Goal: Information Seeking & Learning: Learn about a topic

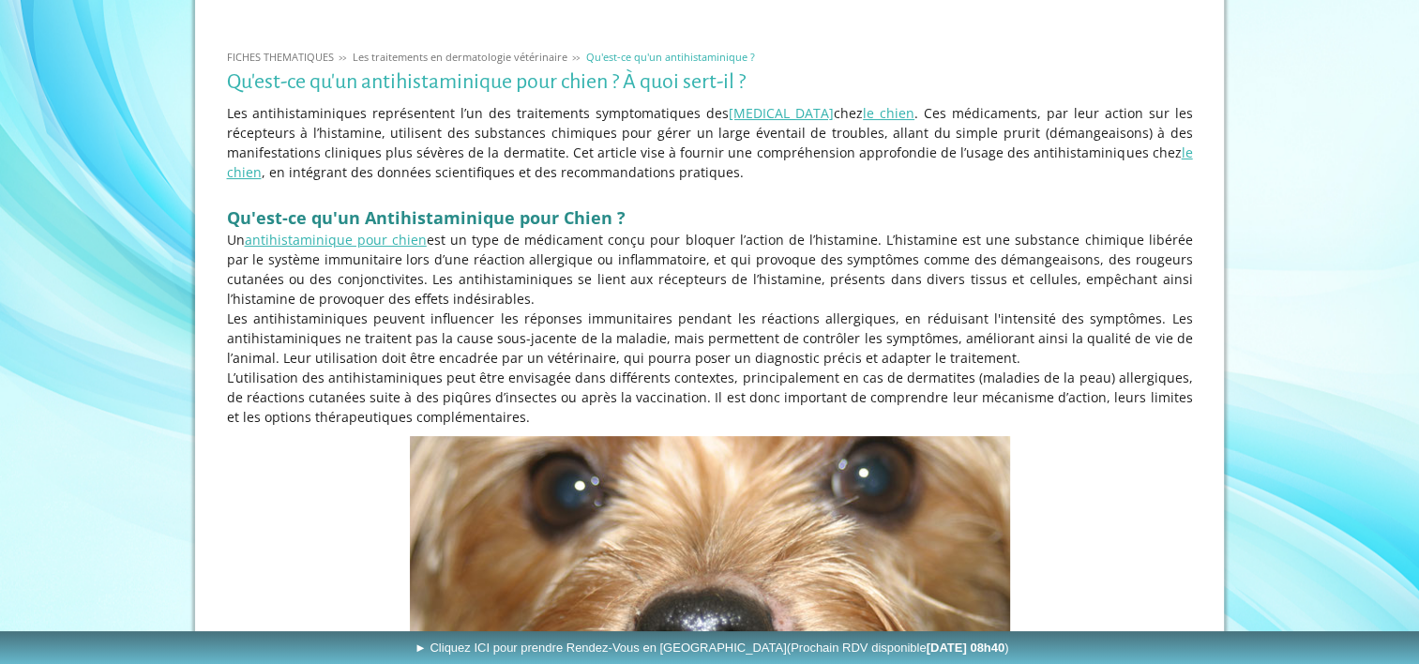
scroll to position [351, 0]
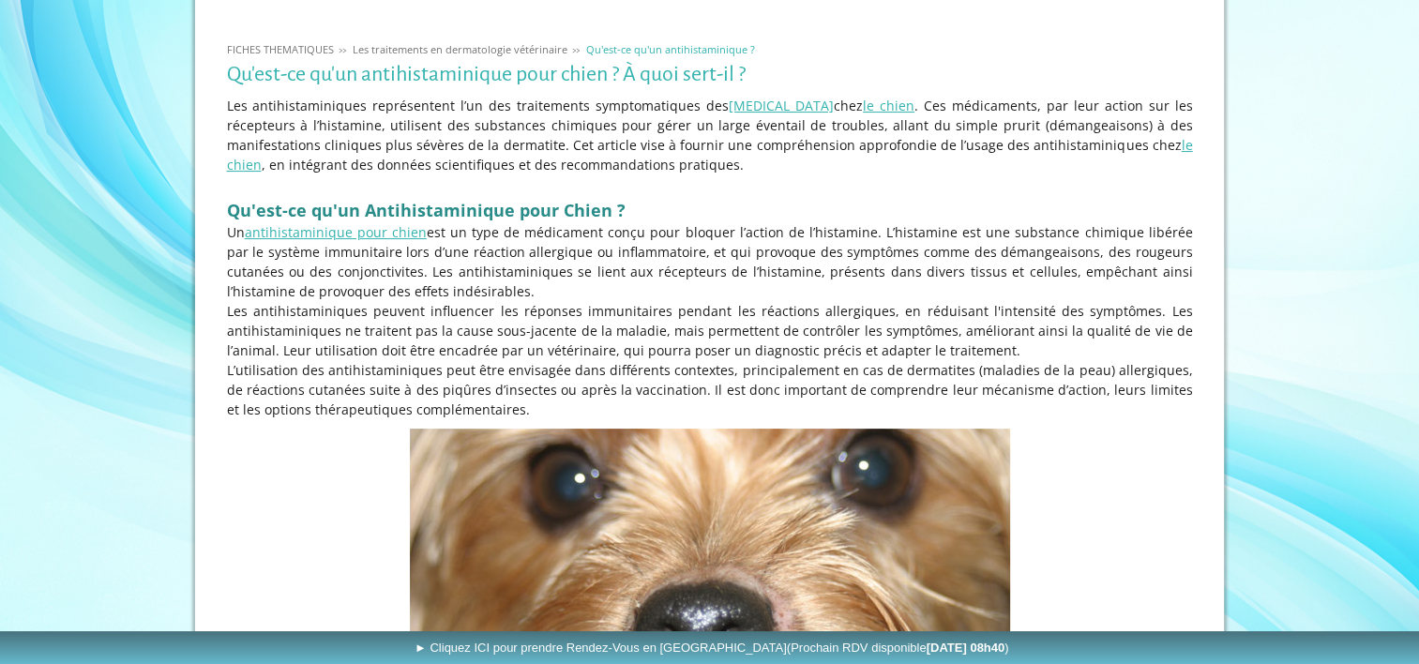
drag, startPoint x: 0, startPoint y: 0, endPoint x: 507, endPoint y: 407, distance: 649.8
click at [507, 407] on div "Les antihistaminiques représentent l’un des traitements symptomatiques des [MED…" at bounding box center [709, 257] width 975 height 333
click at [507, 407] on p "L’utilisation des antihistaminiques peut être envisagée dans différents context…" at bounding box center [710, 389] width 966 height 59
drag, startPoint x: 507, startPoint y: 407, endPoint x: 499, endPoint y: 189, distance: 217.7
click at [499, 189] on div "Les antihistaminiques représentent l’un des traitements symptomatiques des [MED…" at bounding box center [709, 257] width 975 height 333
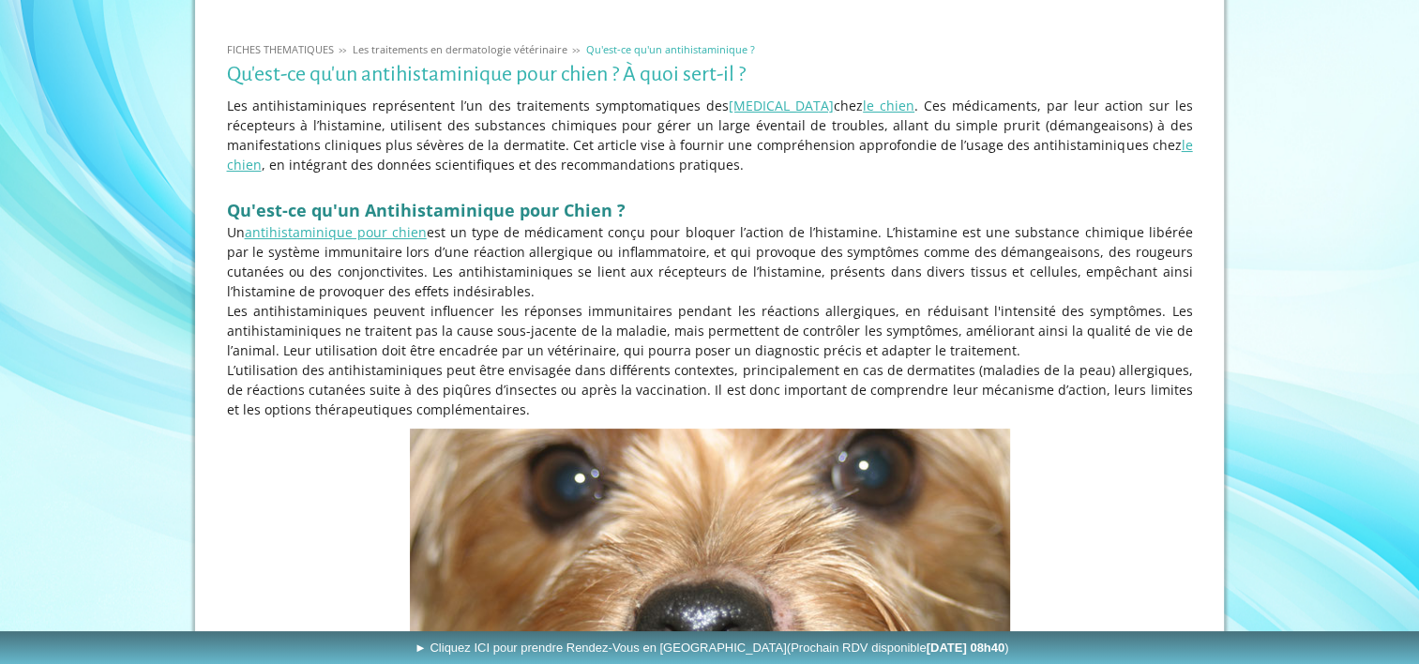
click at [499, 189] on p at bounding box center [710, 184] width 966 height 20
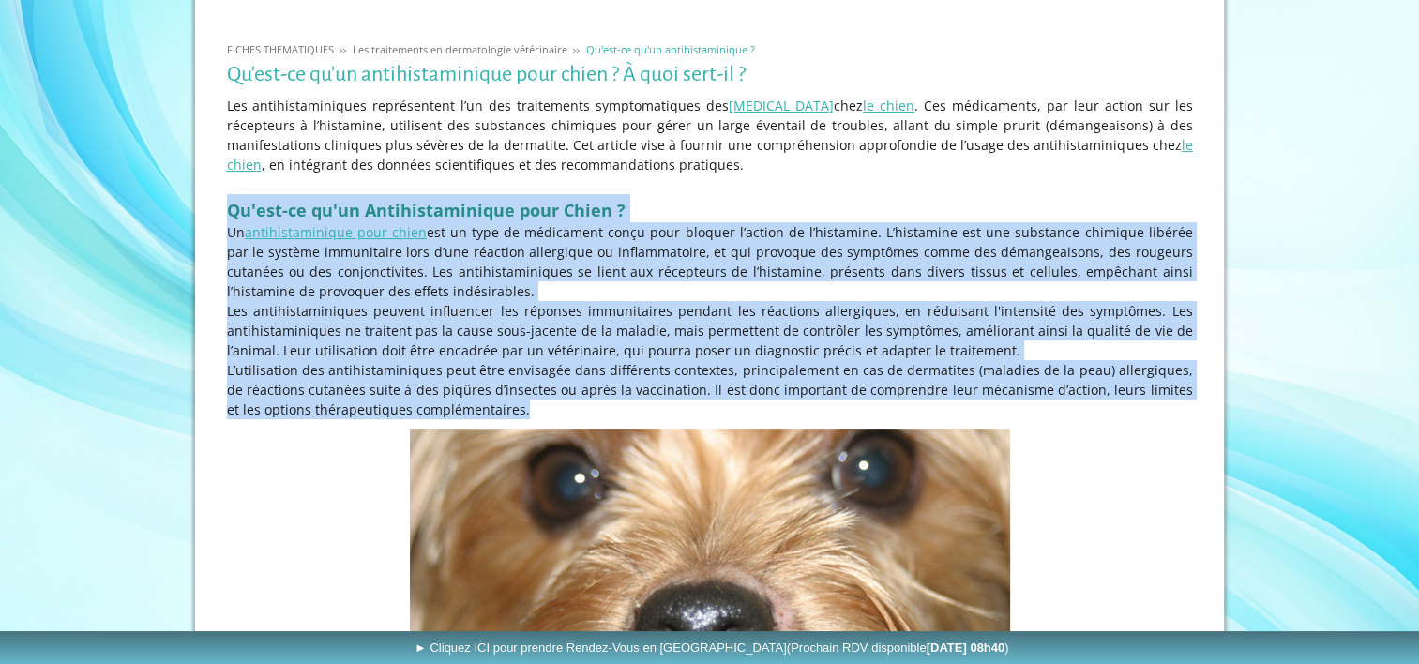
drag, startPoint x: 499, startPoint y: 189, endPoint x: 508, endPoint y: 407, distance: 217.8
click at [508, 407] on div "Les antihistaminiques représentent l’un des traitements symptomatiques des [MED…" at bounding box center [709, 257] width 975 height 333
click at [508, 407] on p "L’utilisation des antihistaminiques peut être envisagée dans différents context…" at bounding box center [710, 389] width 966 height 59
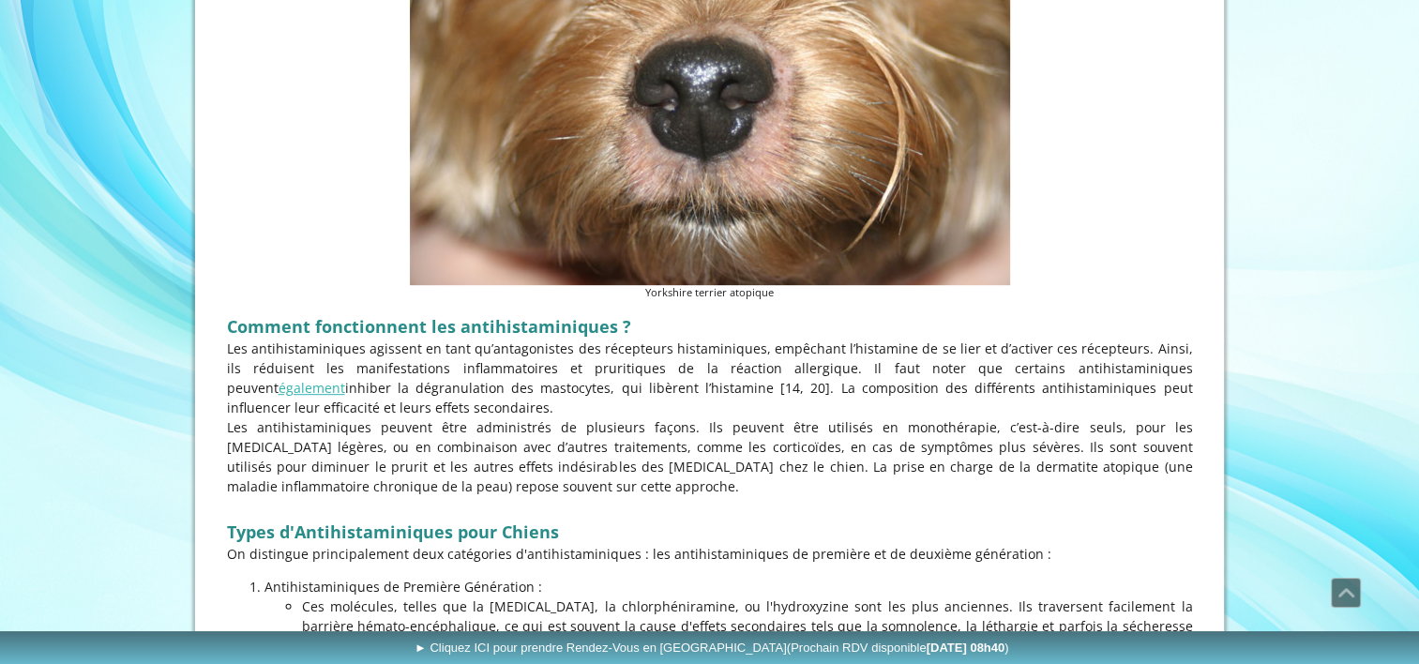
scroll to position [894, 0]
drag, startPoint x: 508, startPoint y: 407, endPoint x: 439, endPoint y: 335, distance: 100.2
click at [443, 395] on p "Les antihistaminiques agissent en tant qu’antagonistes des récepteurs histamini…" at bounding box center [710, 379] width 966 height 79
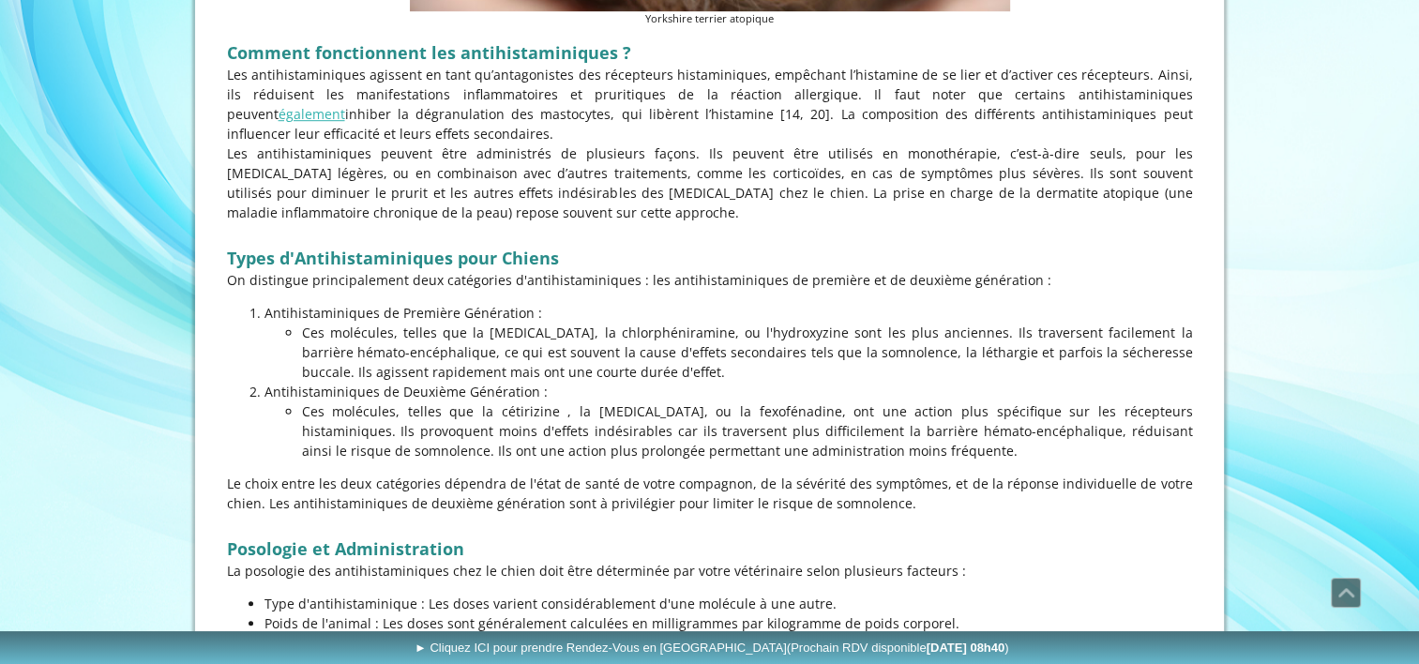
scroll to position [1173, 0]
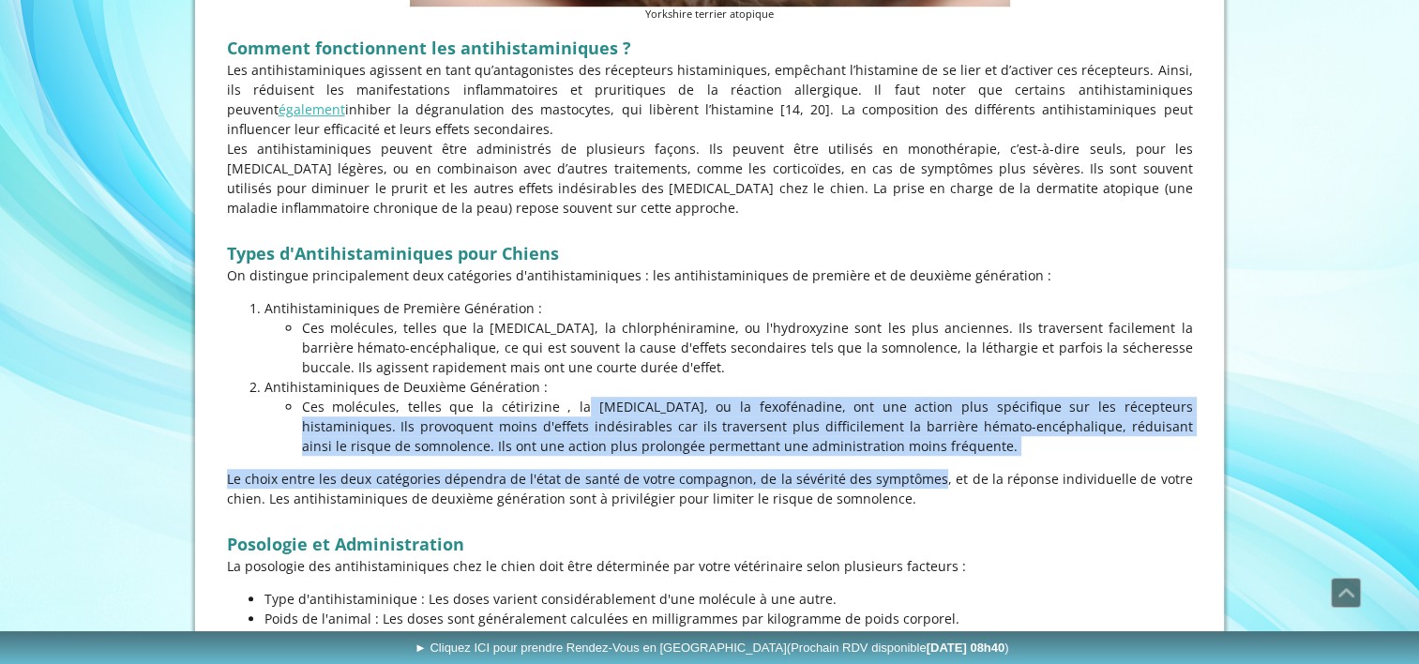
drag, startPoint x: 443, startPoint y: 395, endPoint x: 908, endPoint y: 457, distance: 469.3
click at [888, 448] on p "Ces molécules, telles que la cétirizine , la [MEDICAL_DATA], ou la fexofénadine…" at bounding box center [747, 426] width 891 height 59
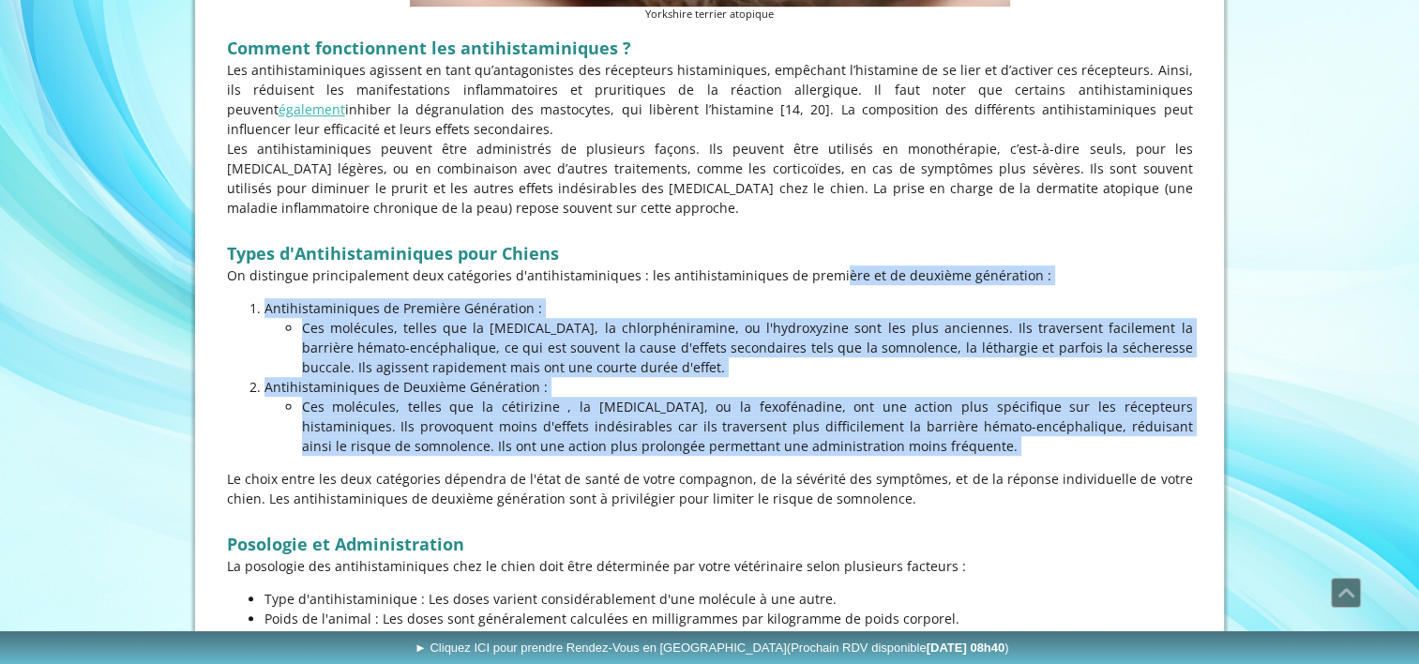
drag, startPoint x: 888, startPoint y: 448, endPoint x: 835, endPoint y: 266, distance: 189.7
click at [835, 266] on p "On distingue principalement deux catégories d'antihistaminiques : les antihista…" at bounding box center [710, 275] width 966 height 20
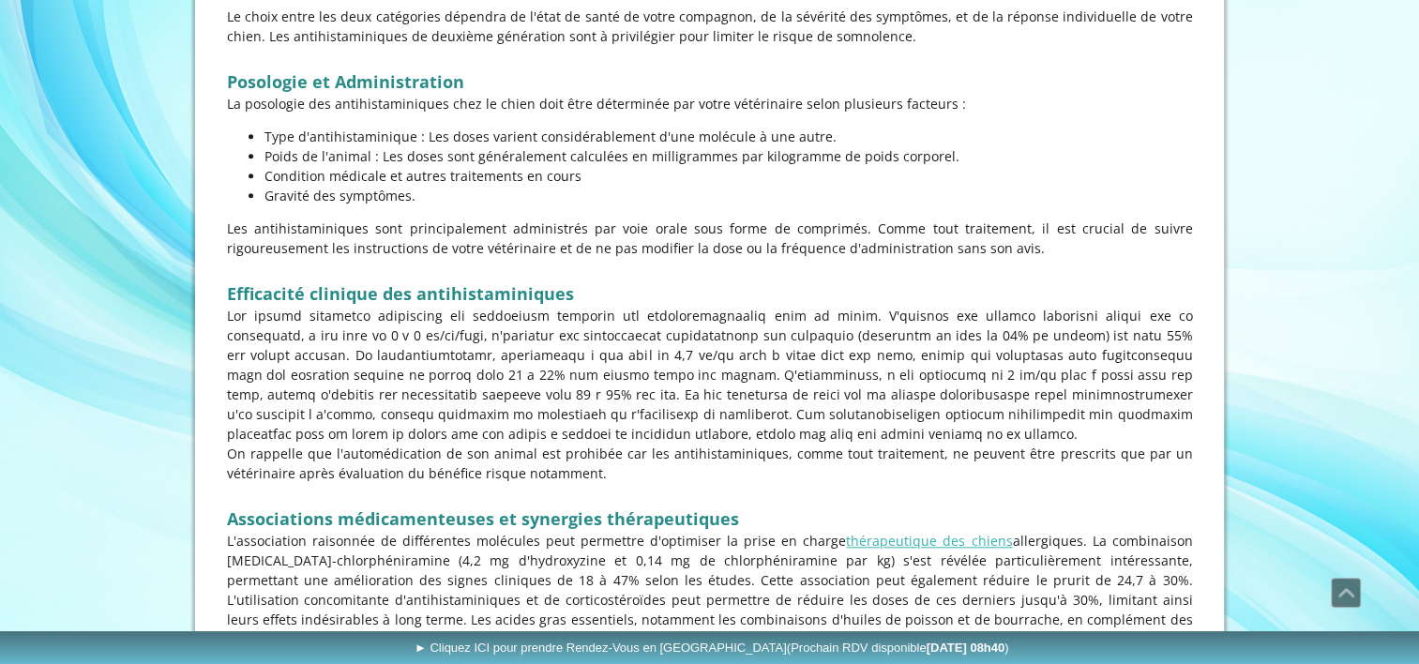
scroll to position [1637, 0]
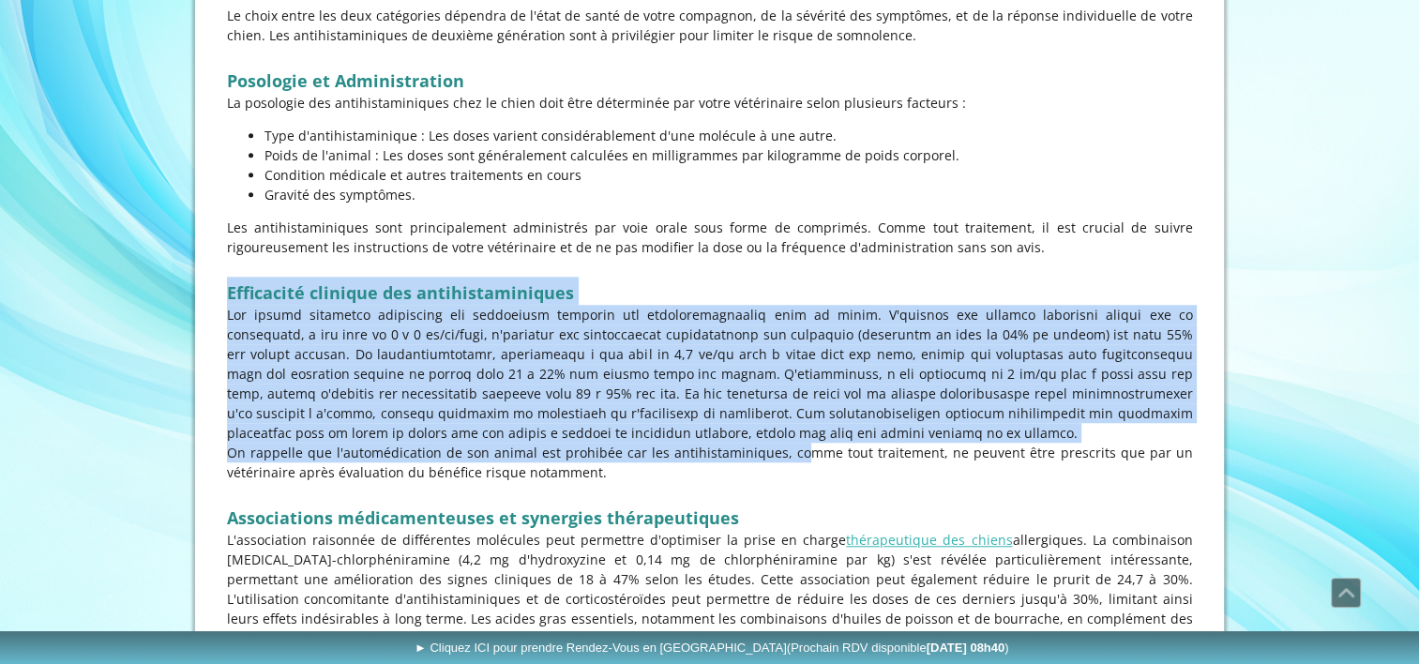
drag, startPoint x: 835, startPoint y: 266, endPoint x: 779, endPoint y: 456, distance: 197.7
click at [779, 456] on p "On rappelle que l'automédication de son animal est prohibée car les antihistami…" at bounding box center [710, 462] width 966 height 39
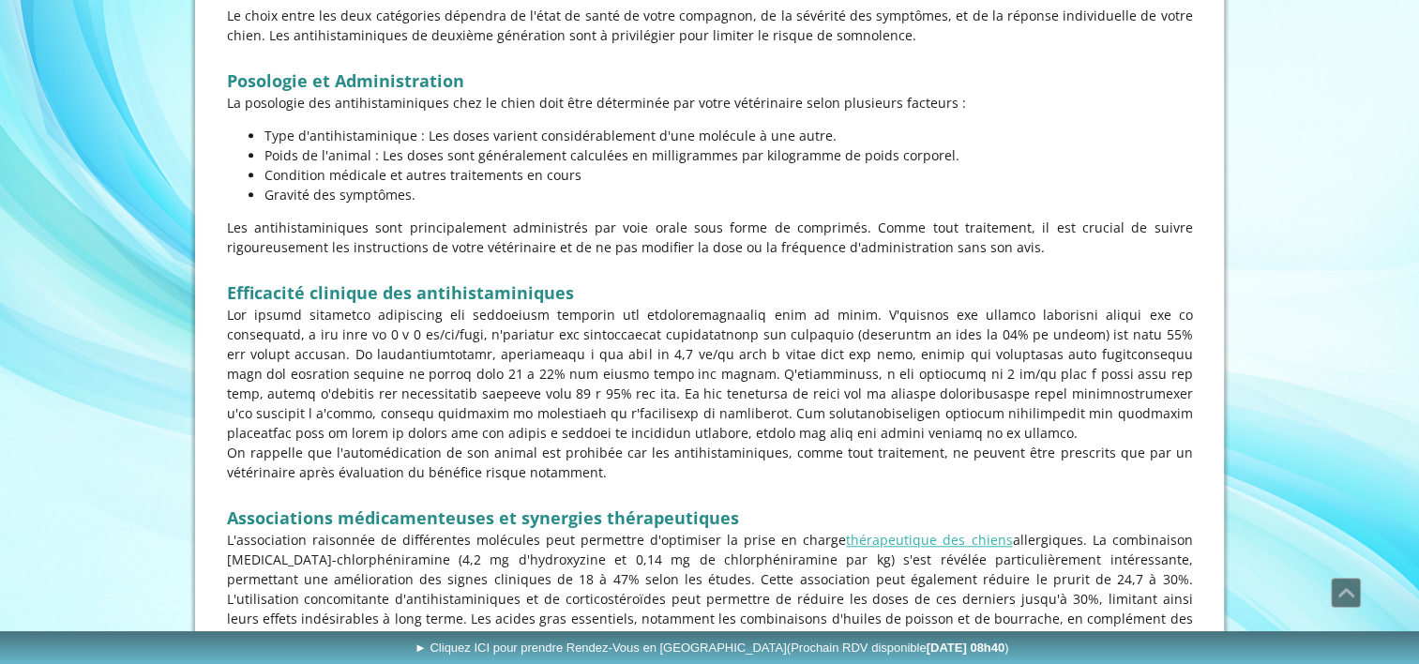
click at [729, 486] on p at bounding box center [710, 492] width 966 height 20
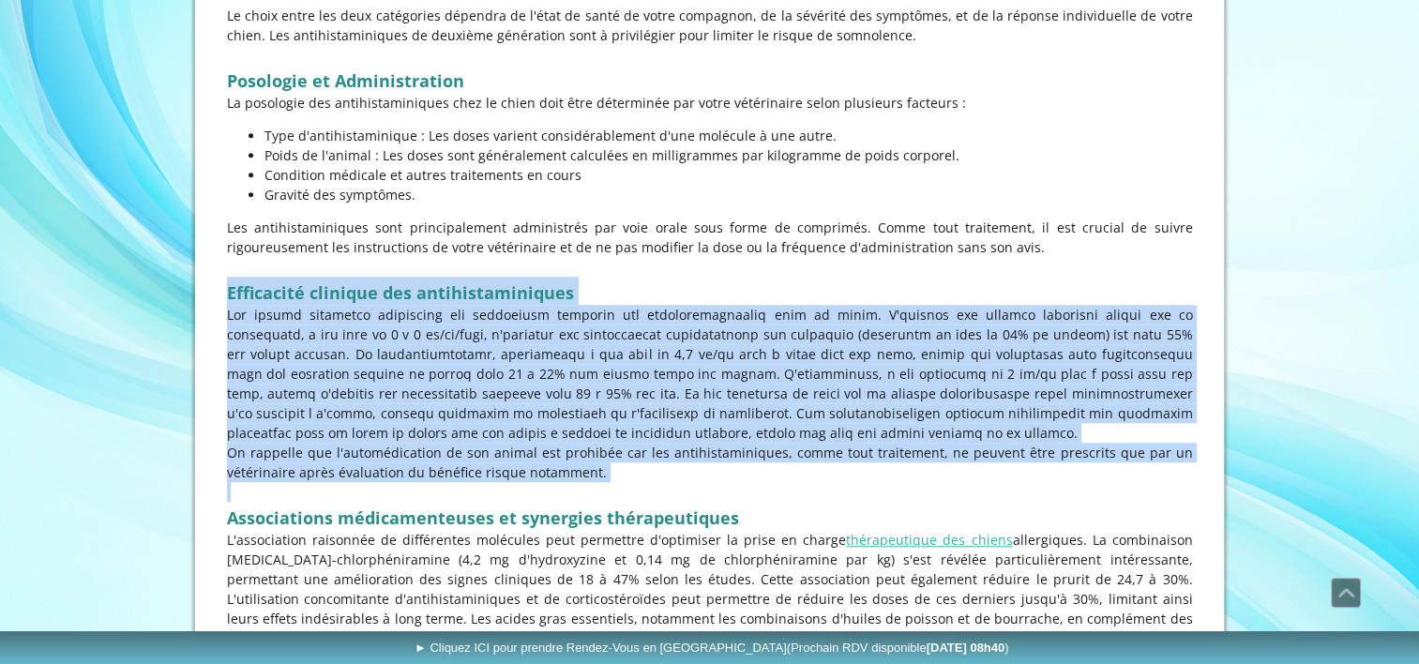
drag, startPoint x: 729, startPoint y: 486, endPoint x: 715, endPoint y: 265, distance: 221.8
click at [715, 265] on p at bounding box center [710, 267] width 966 height 20
drag, startPoint x: 715, startPoint y: 265, endPoint x: 706, endPoint y: 490, distance: 225.3
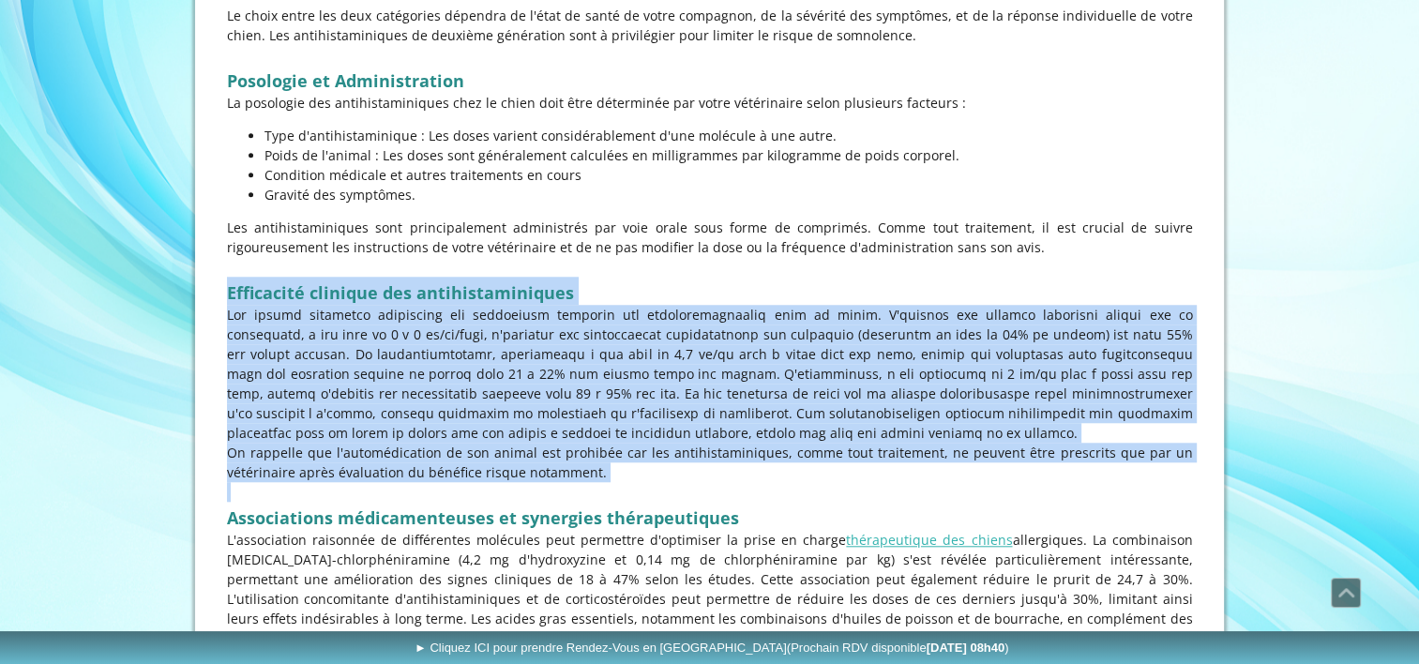
click at [706, 490] on p at bounding box center [710, 492] width 966 height 20
drag, startPoint x: 706, startPoint y: 490, endPoint x: 677, endPoint y: 263, distance: 228.8
click at [677, 263] on p at bounding box center [710, 267] width 966 height 20
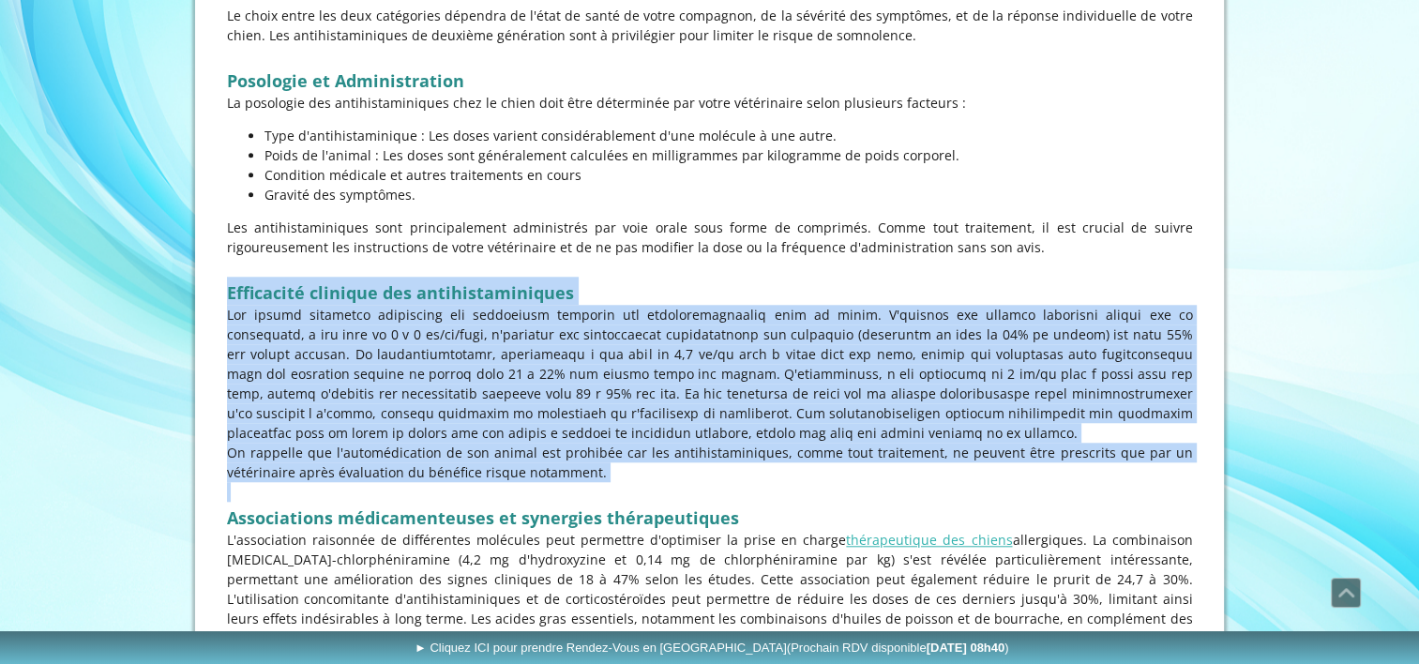
click at [677, 263] on p at bounding box center [710, 267] width 966 height 20
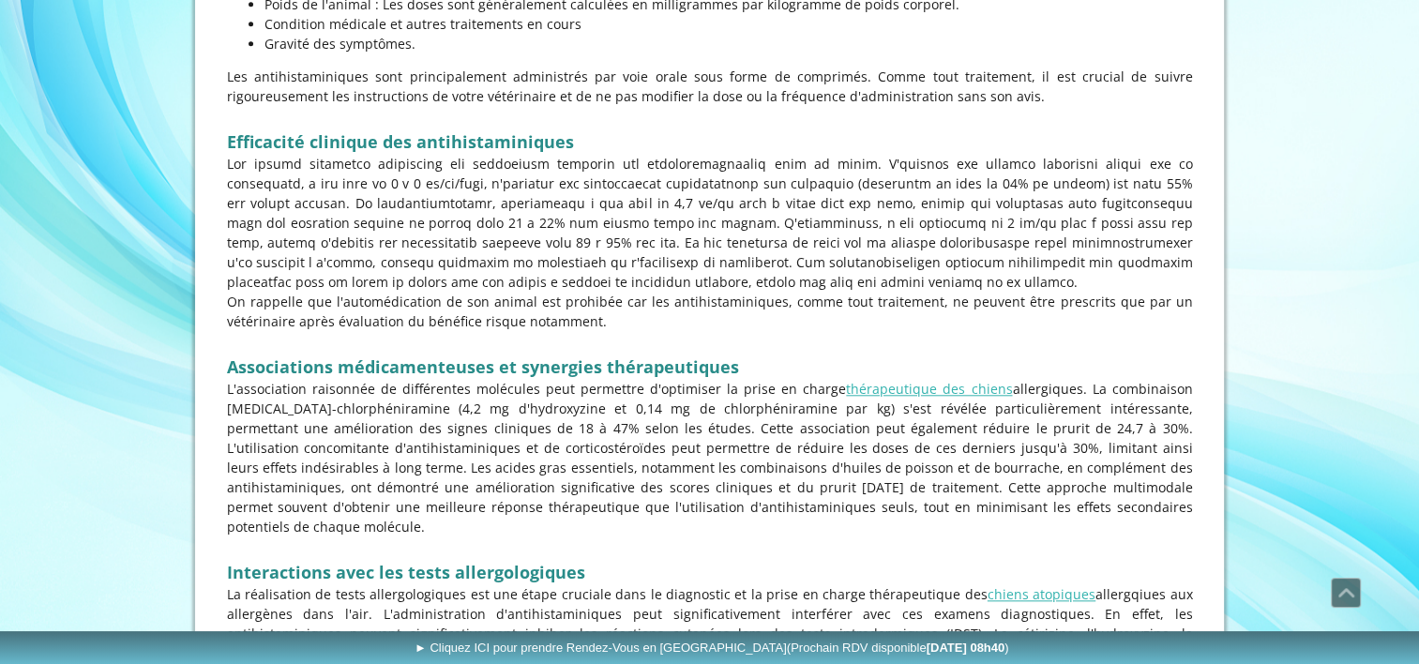
scroll to position [1820, 0]
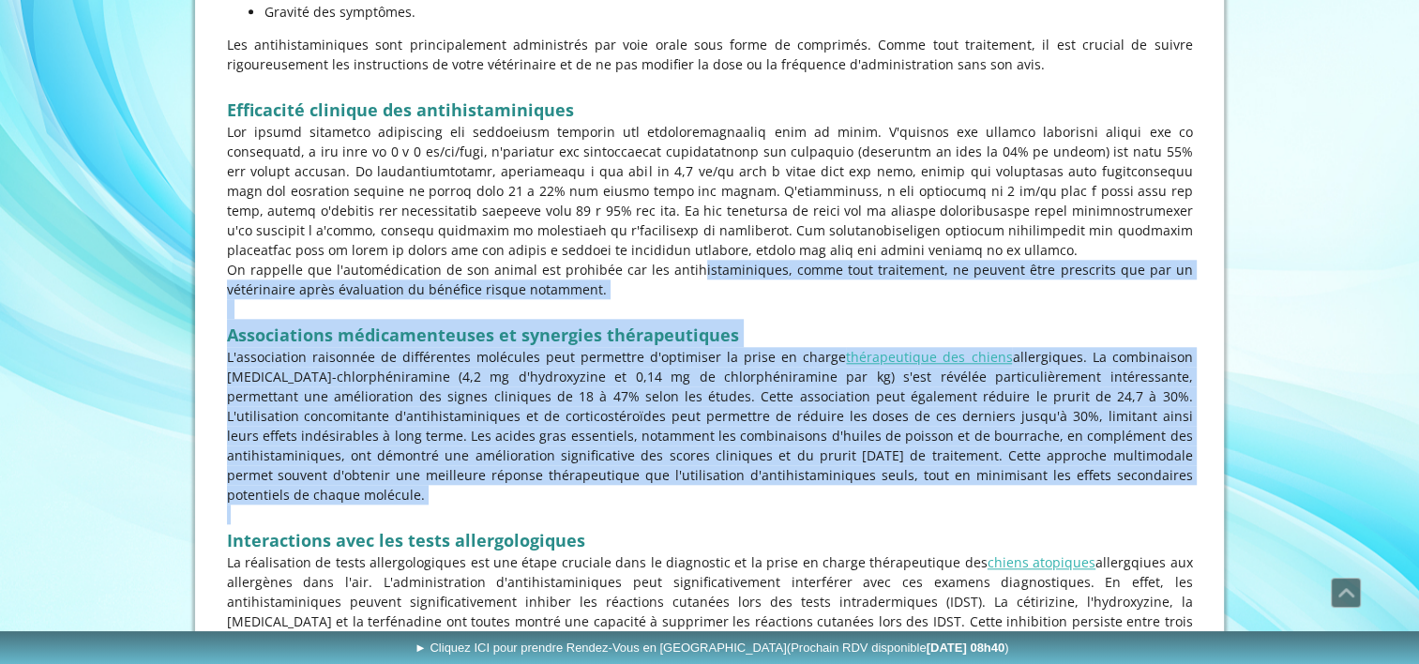
drag, startPoint x: 677, startPoint y: 263, endPoint x: 664, endPoint y: 489, distance: 226.4
click at [664, 505] on p at bounding box center [710, 515] width 966 height 20
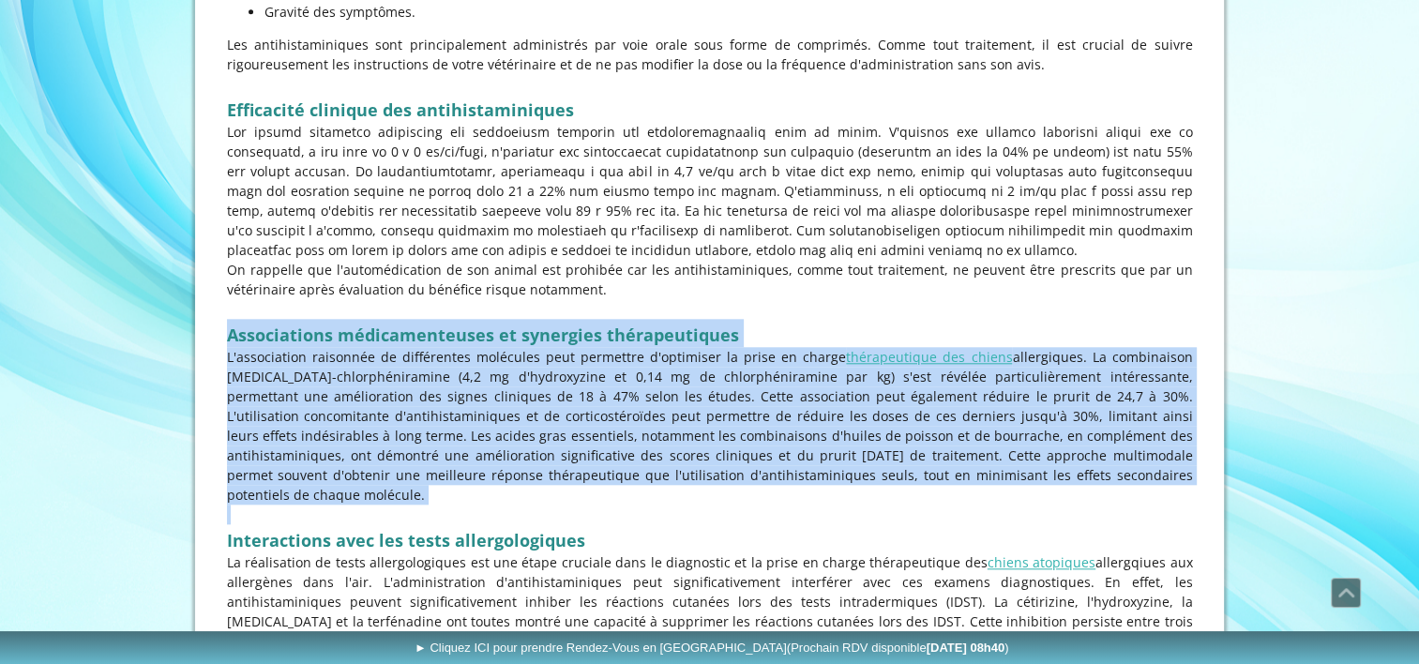
drag, startPoint x: 664, startPoint y: 489, endPoint x: 662, endPoint y: 312, distance: 176.3
click at [662, 312] on p at bounding box center [710, 309] width 966 height 20
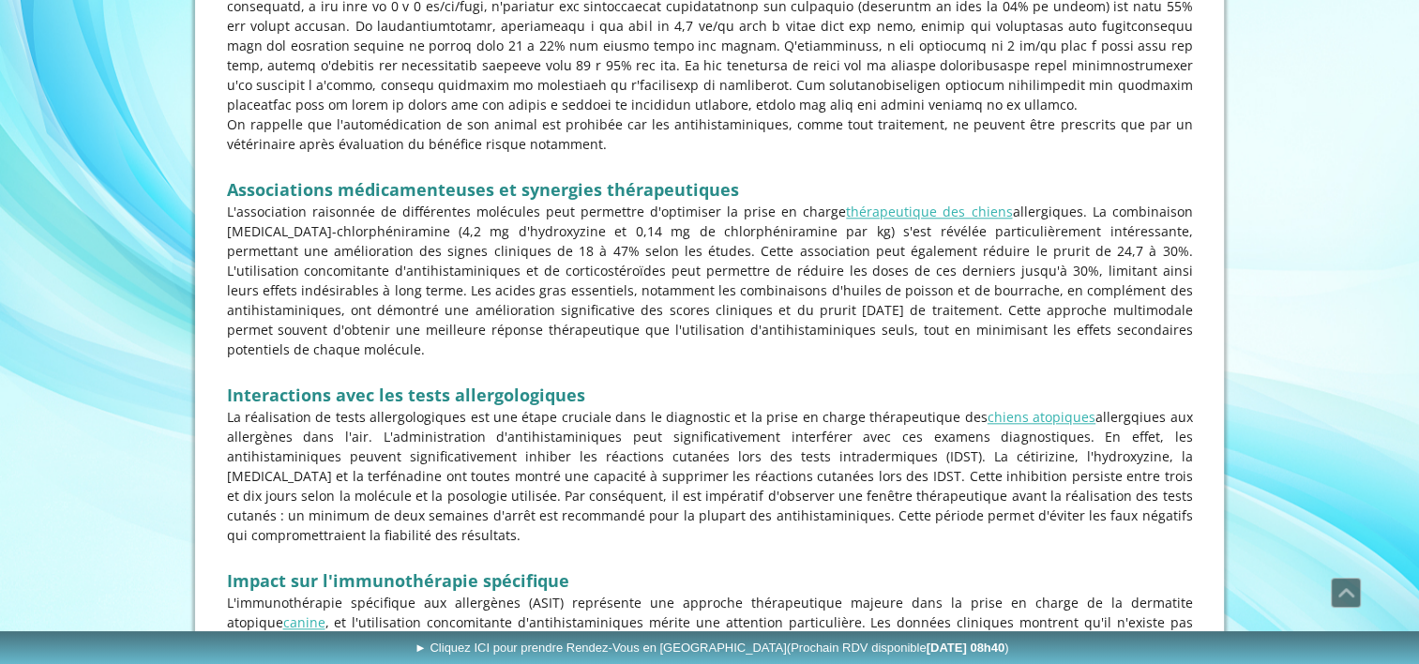
scroll to position [1975, 0]
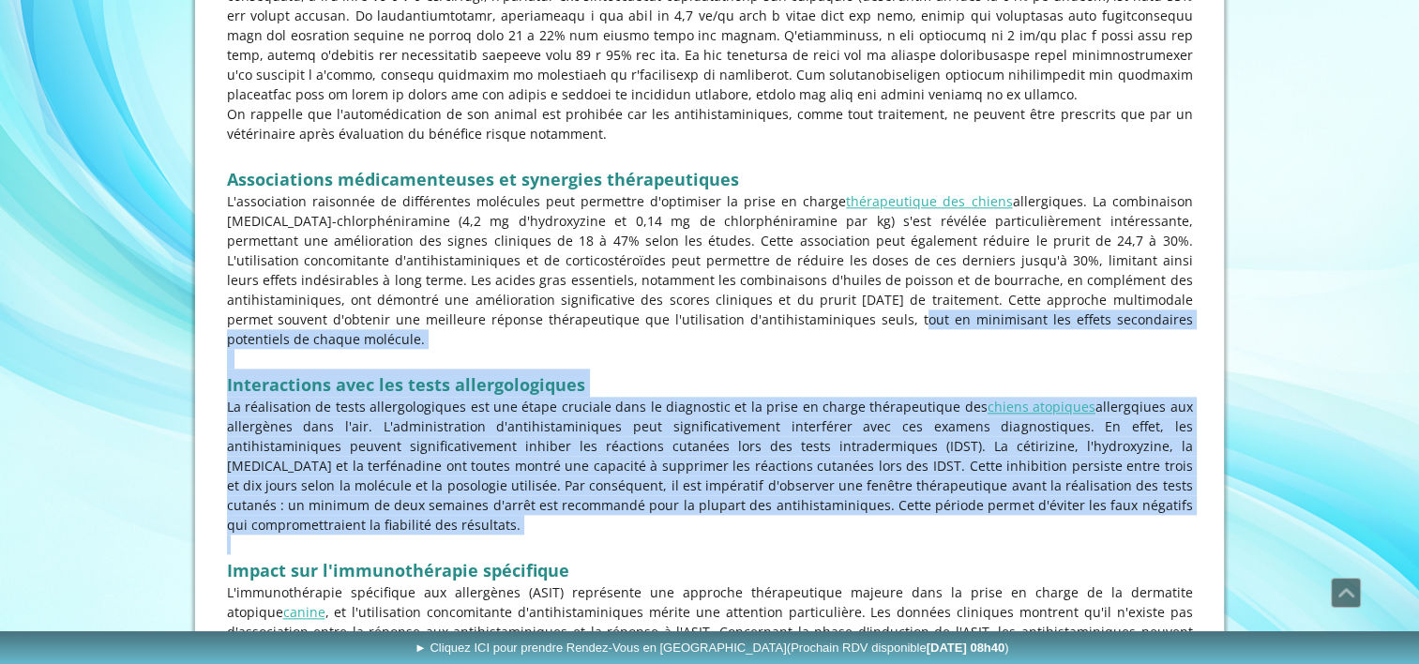
drag, startPoint x: 662, startPoint y: 312, endPoint x: 649, endPoint y: 502, distance: 189.9
click at [649, 535] on p at bounding box center [710, 545] width 966 height 20
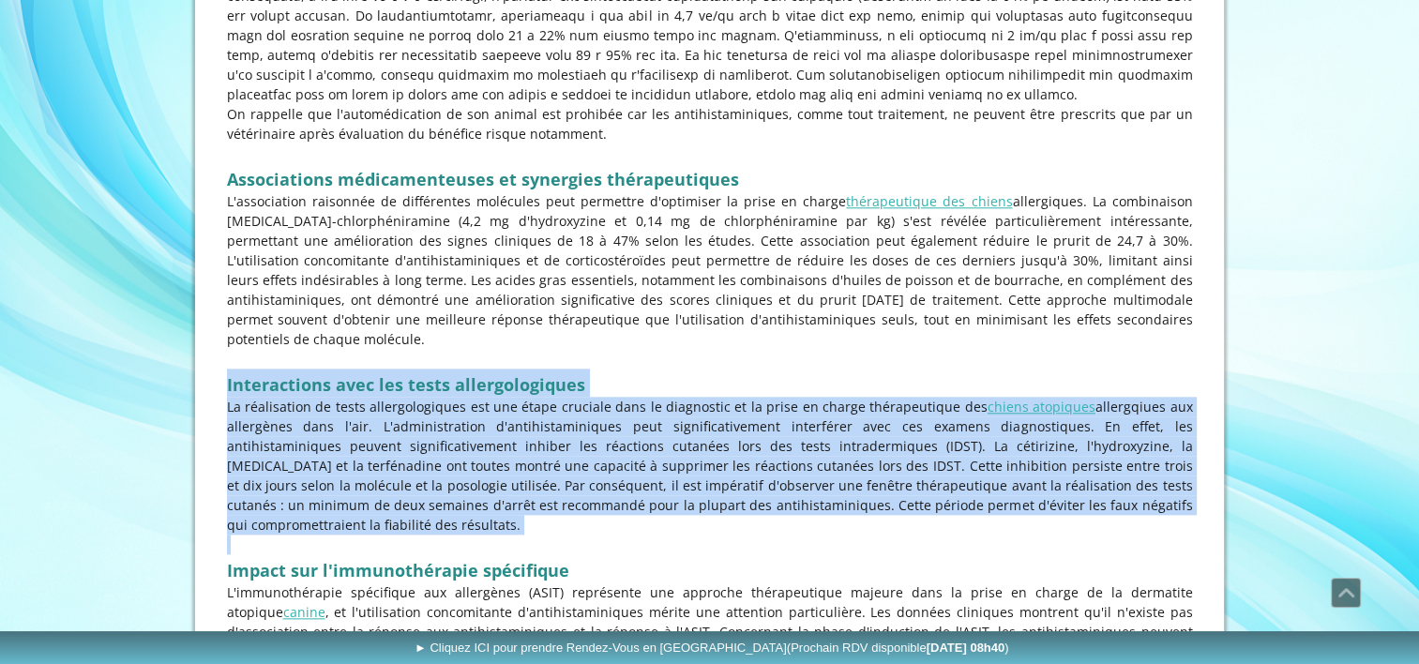
drag, startPoint x: 649, startPoint y: 502, endPoint x: 625, endPoint y: 343, distance: 160.4
click at [625, 349] on p at bounding box center [710, 359] width 966 height 20
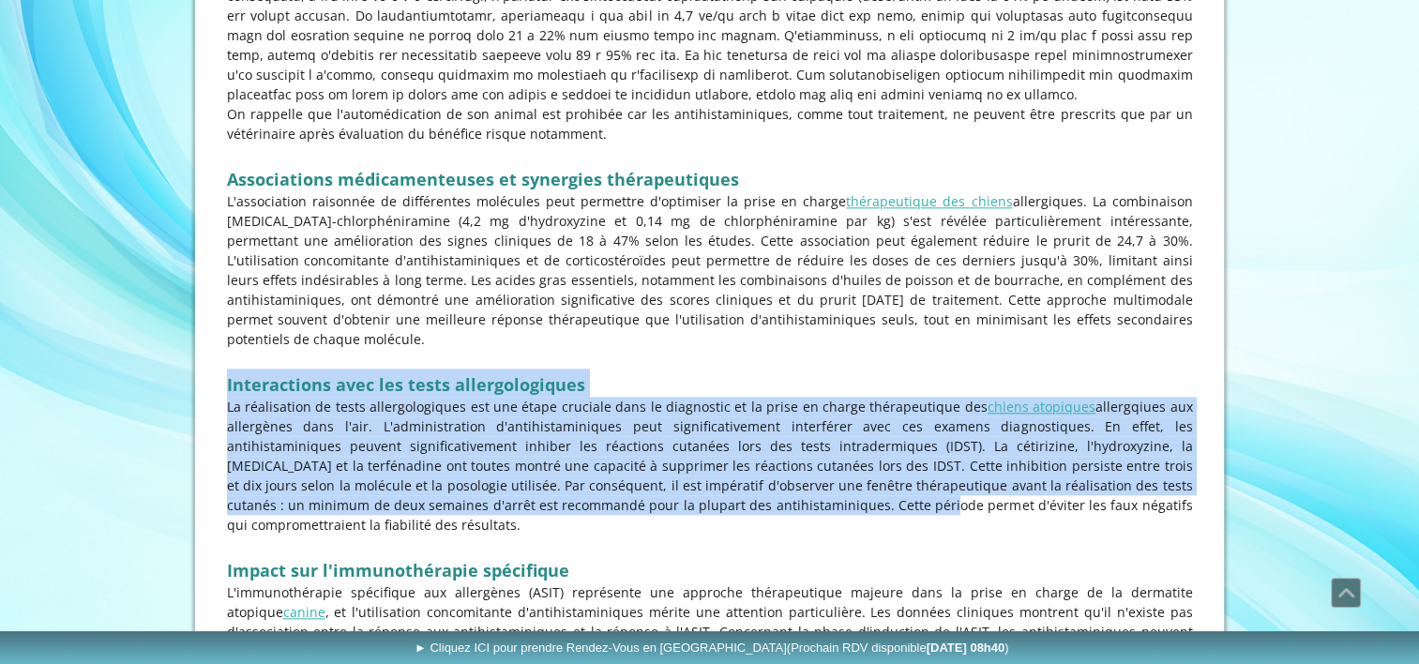
drag, startPoint x: 625, startPoint y: 343, endPoint x: 617, endPoint y: 493, distance: 150.3
click at [617, 493] on p "La réalisation de tests allergologiques est une étape cruciale dans le diagnost…" at bounding box center [710, 466] width 966 height 138
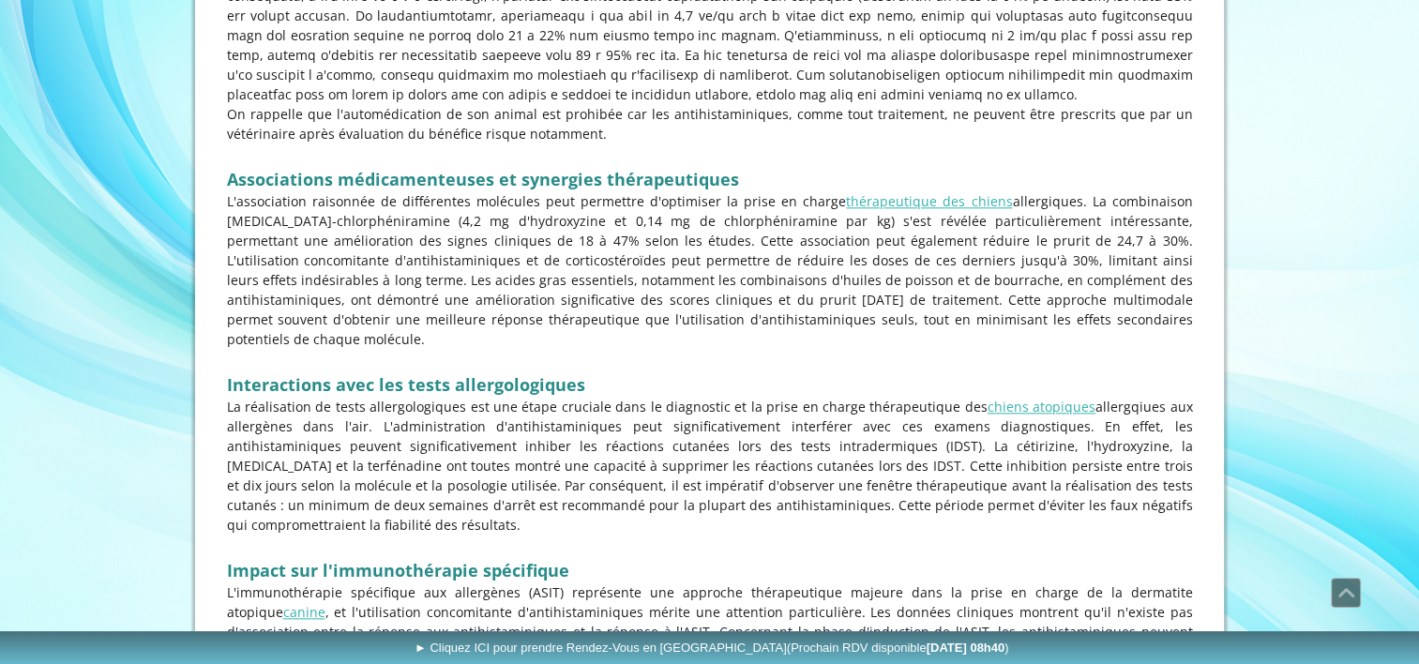
click at [610, 535] on p at bounding box center [710, 545] width 966 height 20
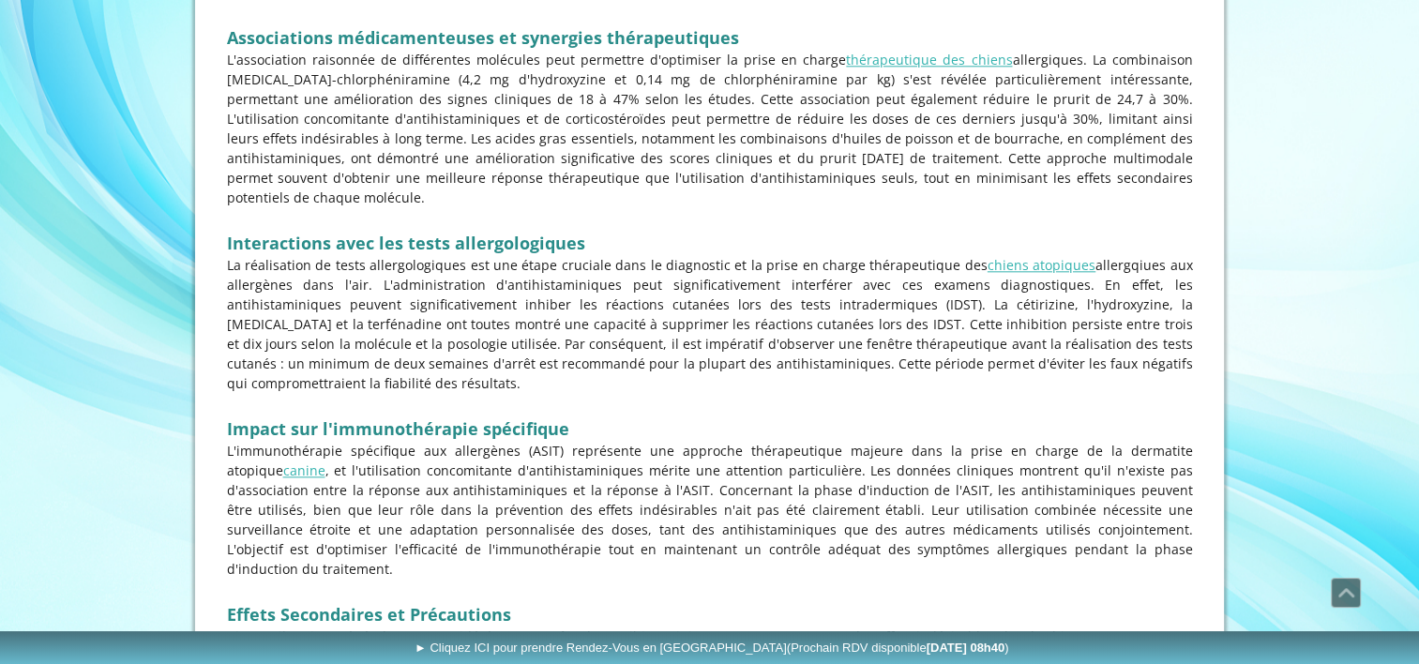
scroll to position [2118, 0]
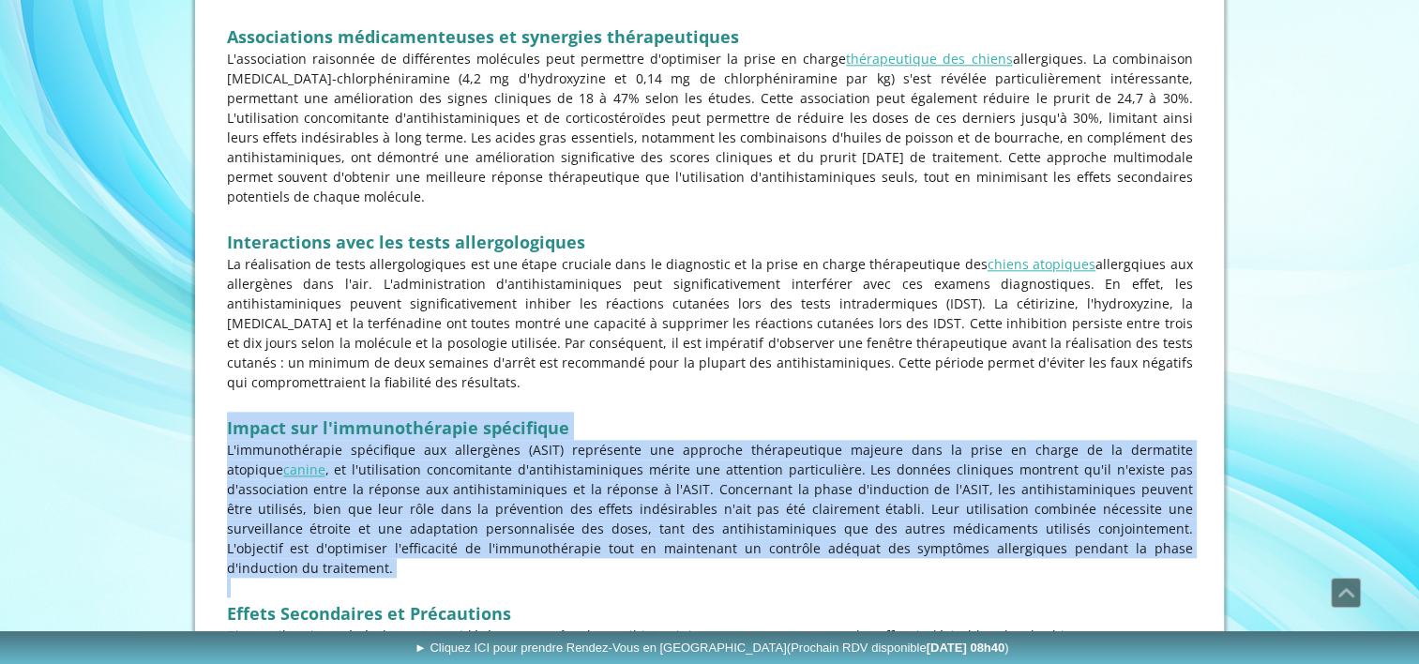
drag, startPoint x: 606, startPoint y: 522, endPoint x: 622, endPoint y: 359, distance: 164.0
click at [622, 392] on p at bounding box center [710, 402] width 966 height 20
drag, startPoint x: 622, startPoint y: 359, endPoint x: 615, endPoint y: 529, distance: 169.9
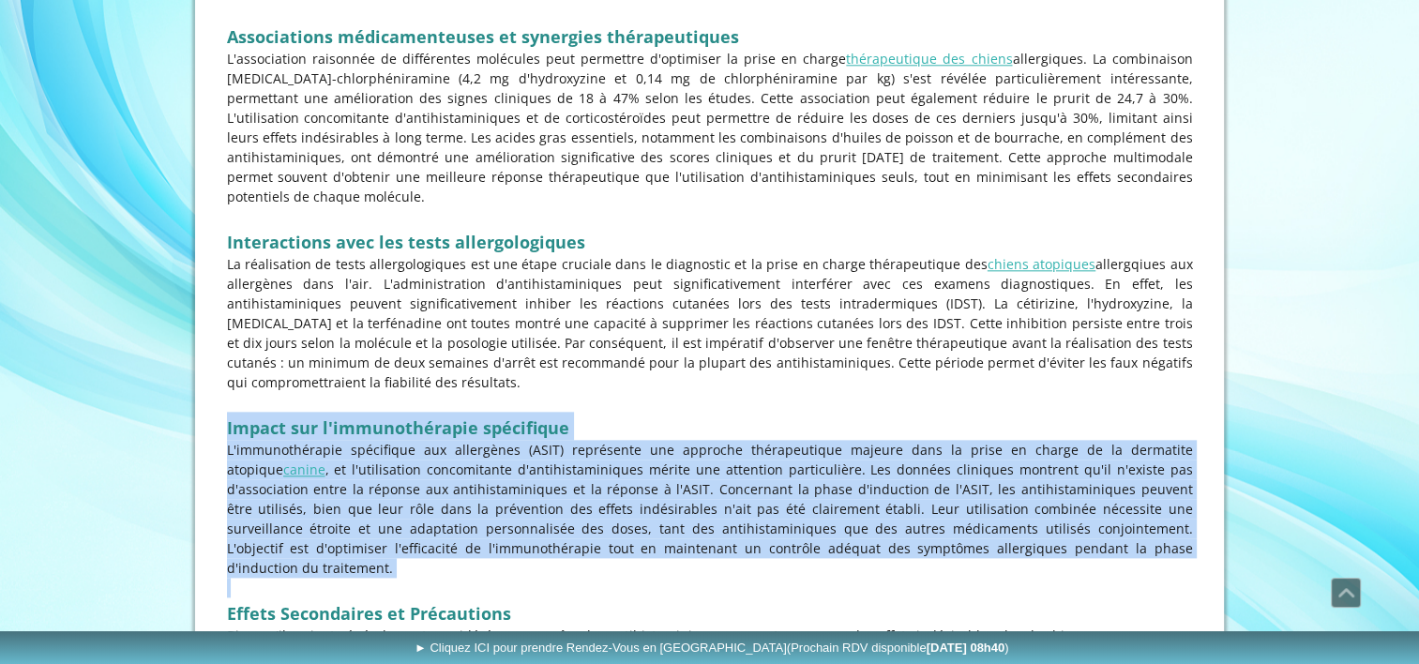
click at [615, 578] on p at bounding box center [710, 588] width 966 height 20
drag, startPoint x: 615, startPoint y: 529, endPoint x: 593, endPoint y: 355, distance: 175.9
click at [593, 392] on p at bounding box center [710, 402] width 966 height 20
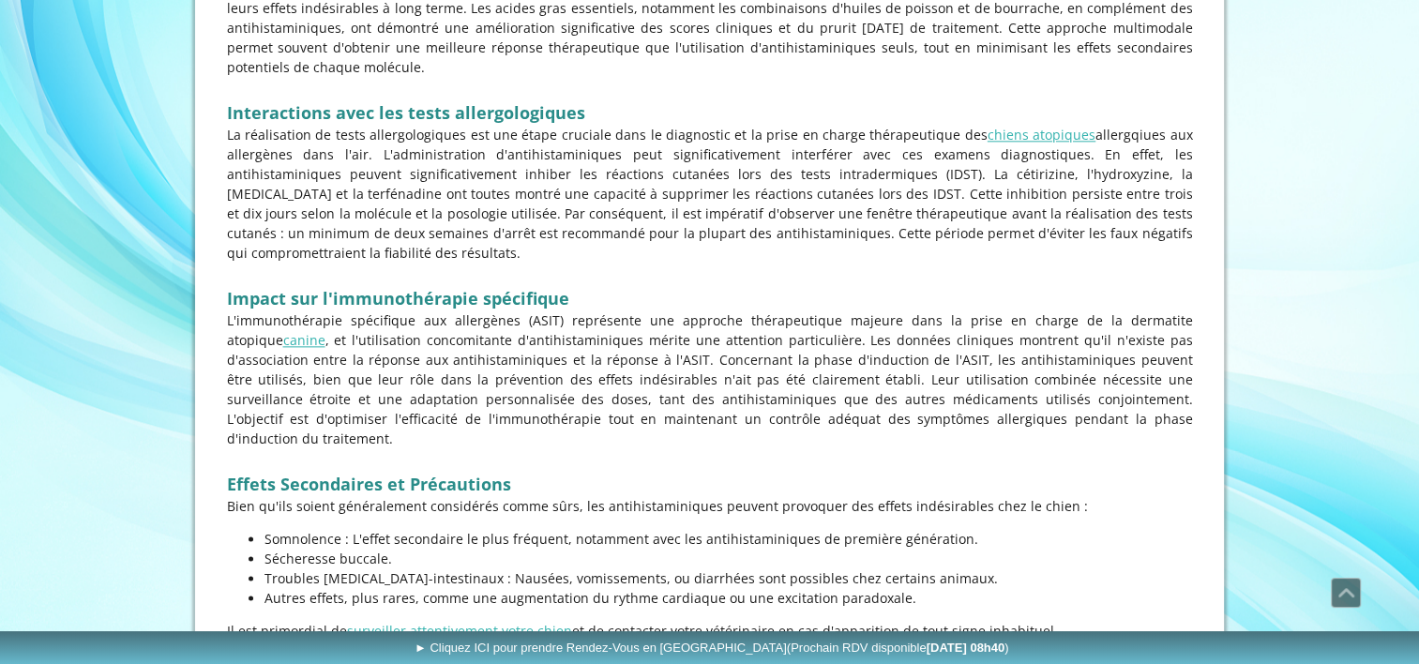
scroll to position [2249, 0]
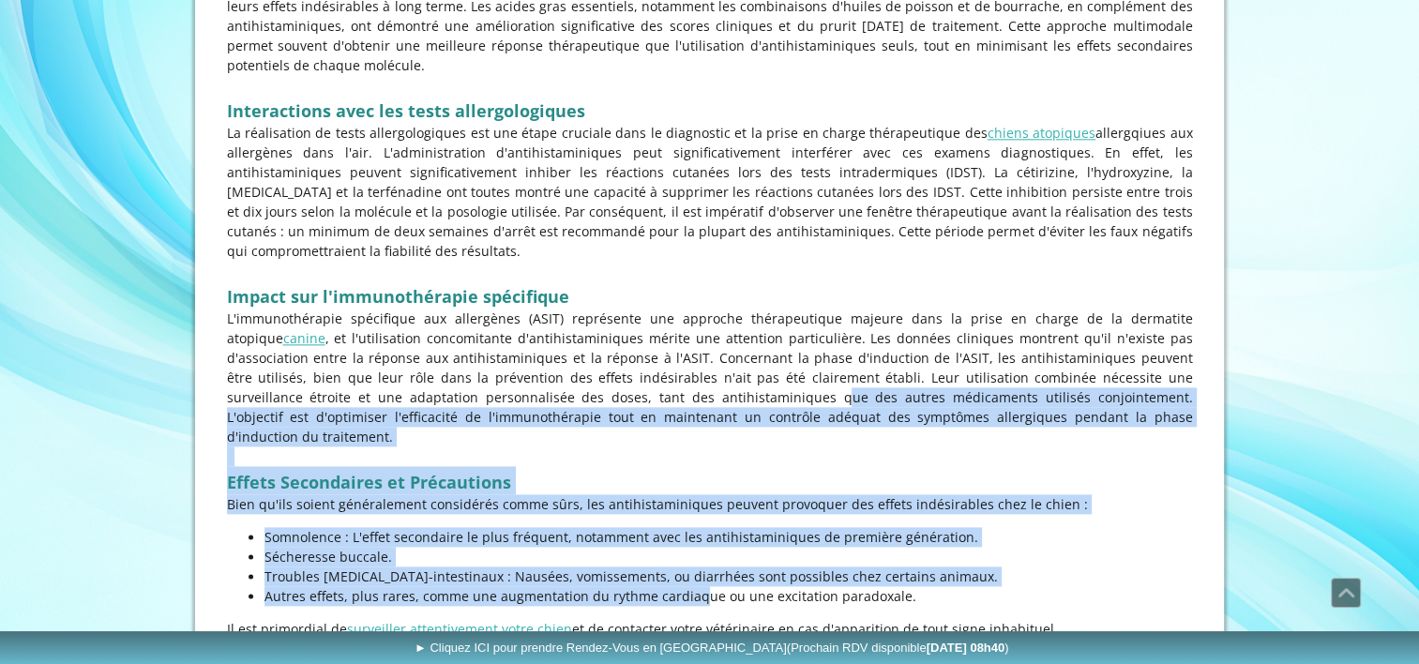
drag, startPoint x: 593, startPoint y: 355, endPoint x: 605, endPoint y: 544, distance: 189.9
click at [605, 586] on p "Autres effets, plus rares, comme une augmentation du rythme cardiaque ou une ex…" at bounding box center [729, 596] width 929 height 20
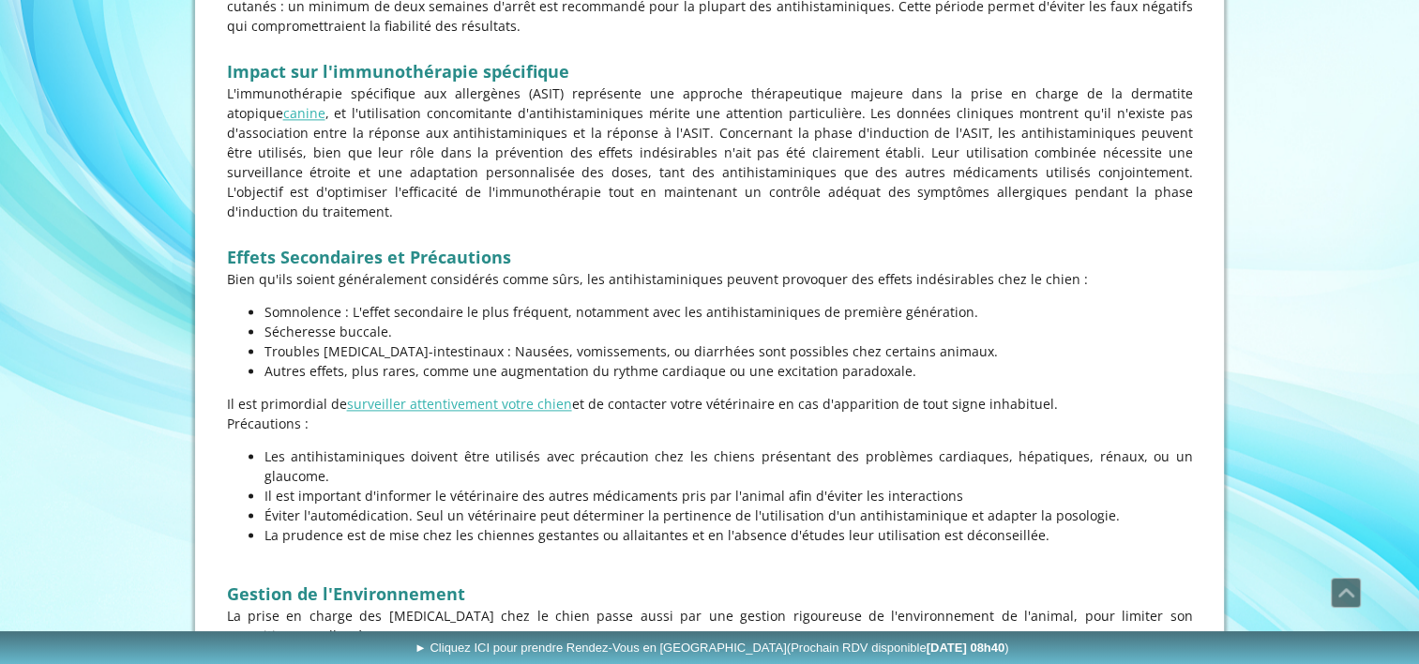
scroll to position [2491, 0]
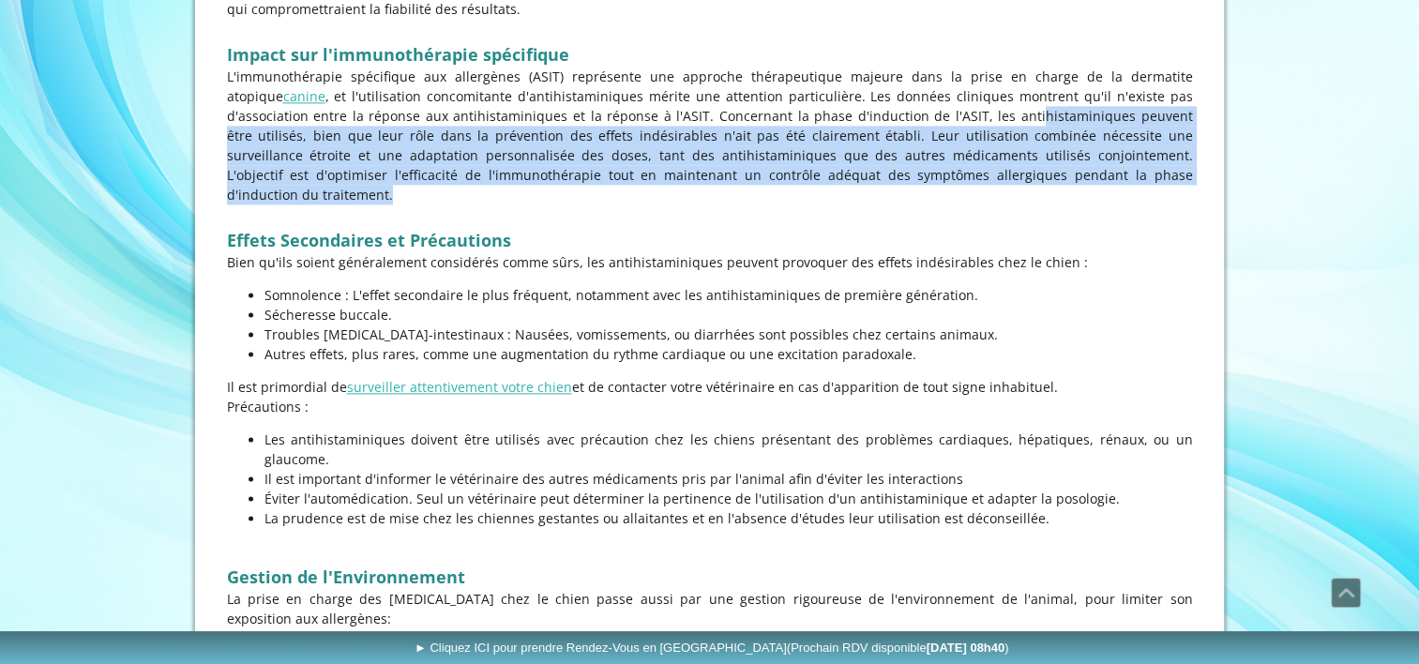
drag, startPoint x: 860, startPoint y: 70, endPoint x: 1069, endPoint y: 134, distance: 218.7
click at [1069, 134] on p "L'immunothérapie spécifique aux allergènes (ASIT) représente une approche théra…" at bounding box center [710, 136] width 966 height 138
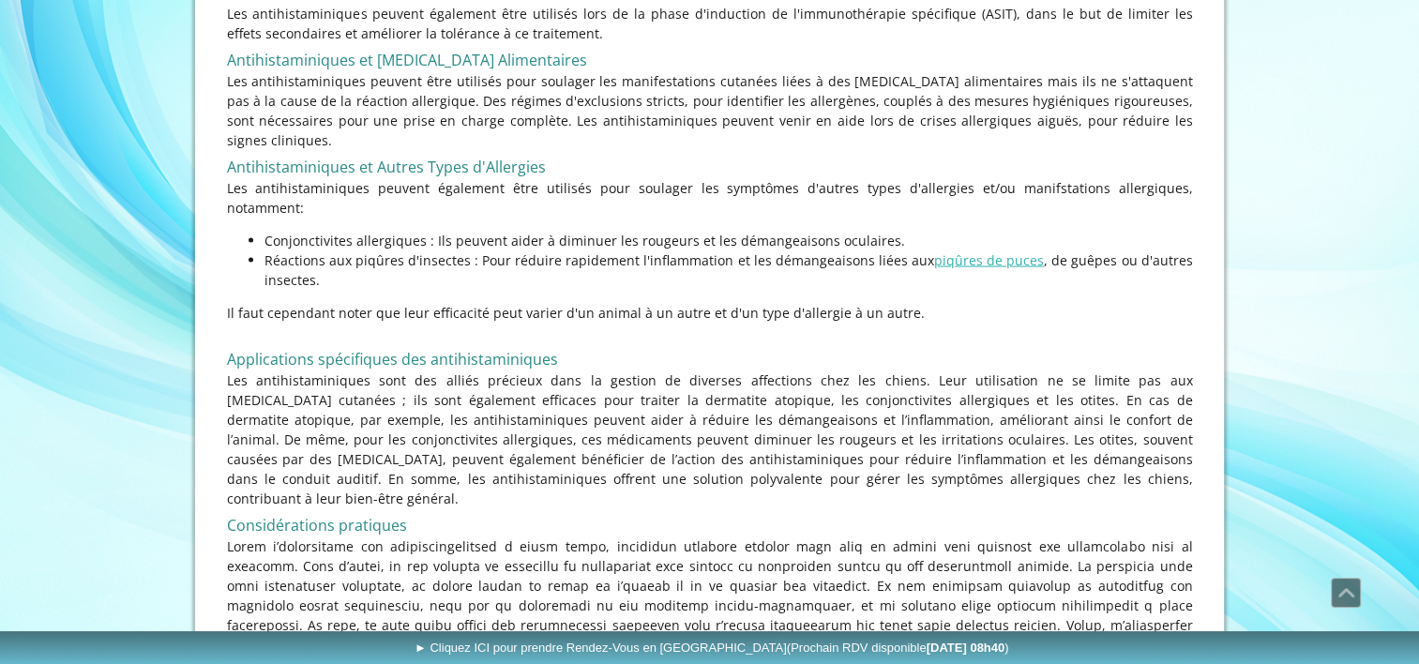
scroll to position [3855, 0]
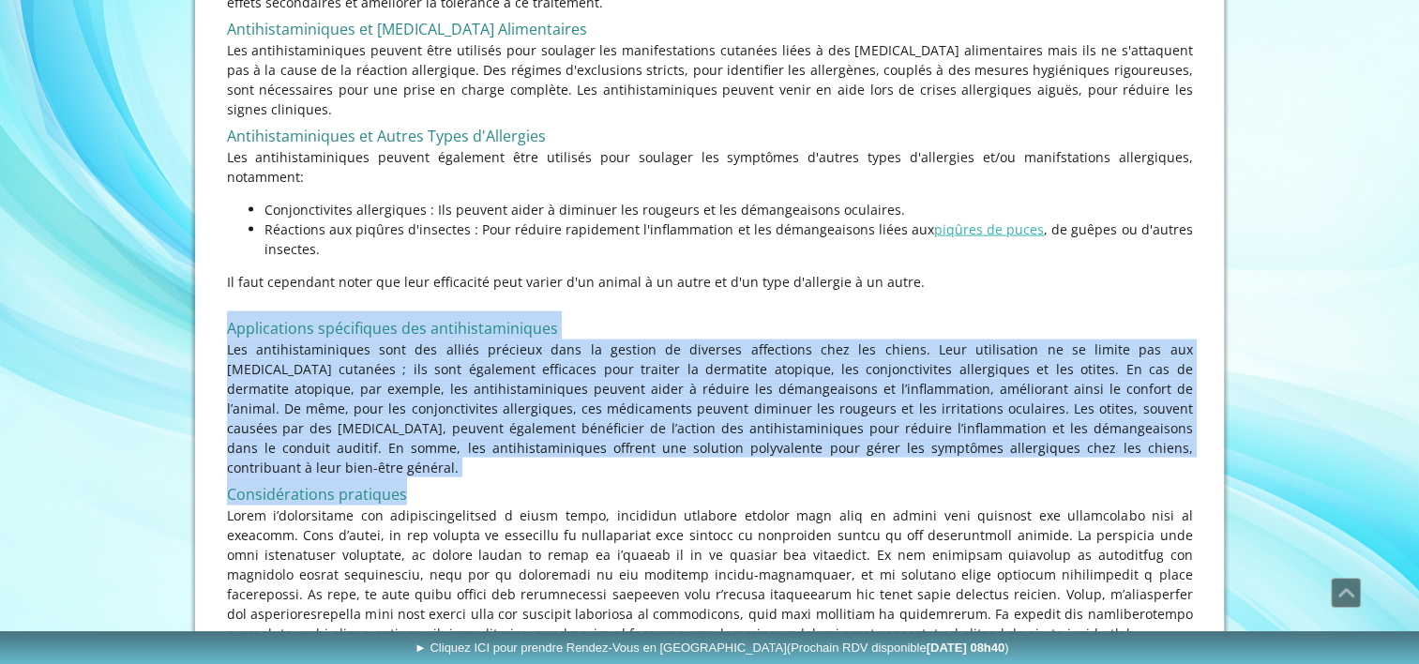
drag, startPoint x: 1069, startPoint y: 134, endPoint x: 1049, endPoint y: 307, distance: 173.8
click at [1049, 477] on h2 "Considérations pratiques" at bounding box center [710, 491] width 966 height 28
drag, startPoint x: 1049, startPoint y: 307, endPoint x: 1051, endPoint y: 149, distance: 157.6
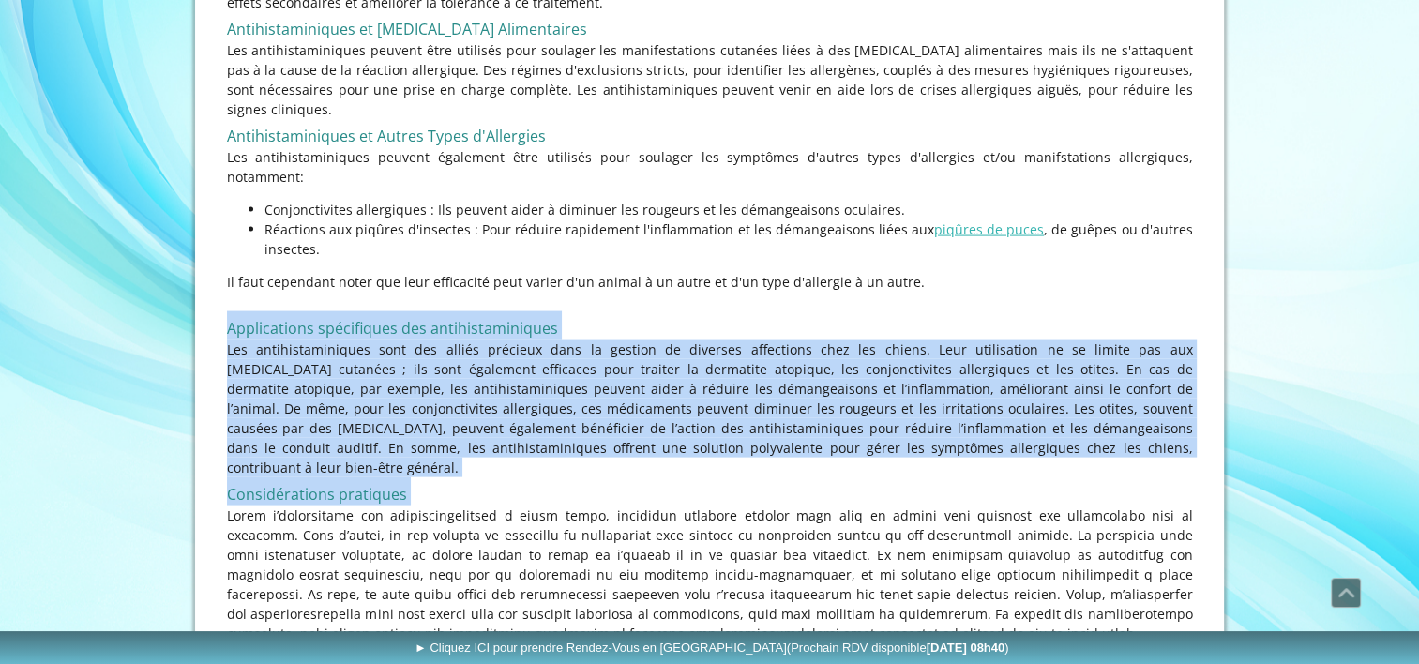
click at [1051, 292] on p at bounding box center [710, 302] width 966 height 20
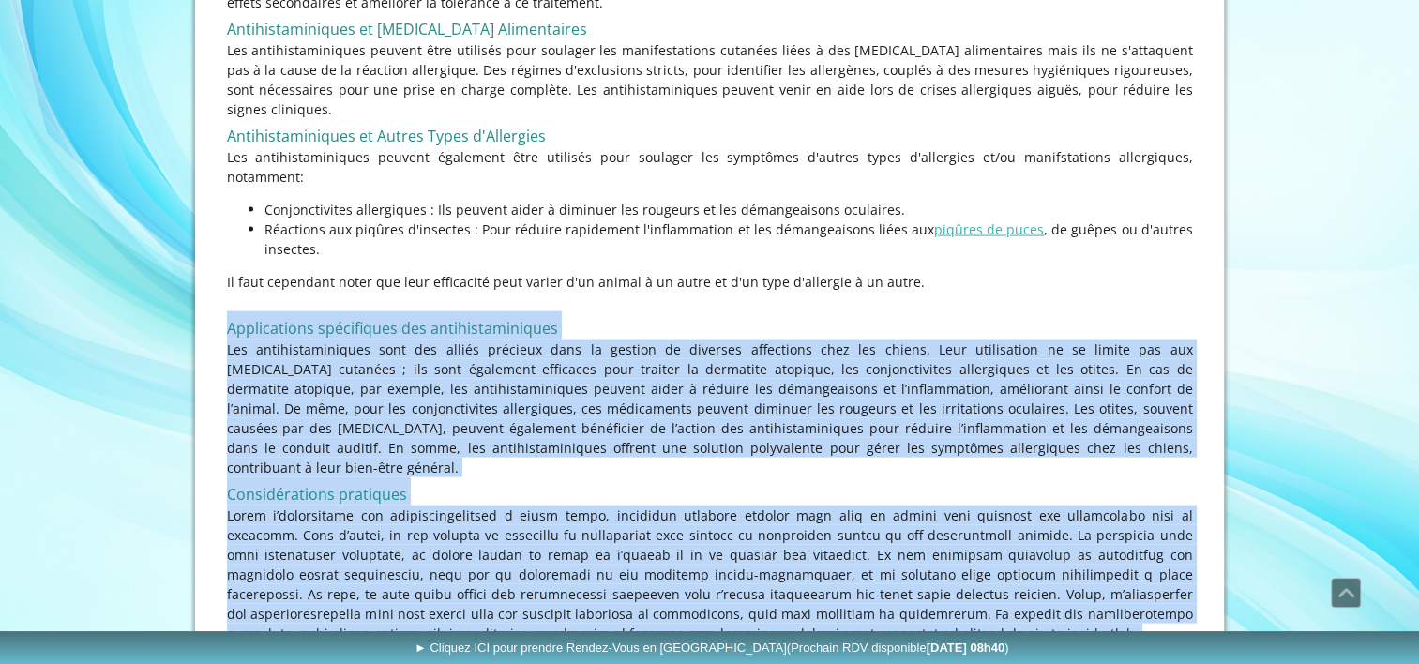
drag, startPoint x: 1051, startPoint y: 149, endPoint x: 995, endPoint y: 456, distance: 311.8
click at [995, 506] on p at bounding box center [710, 575] width 966 height 138
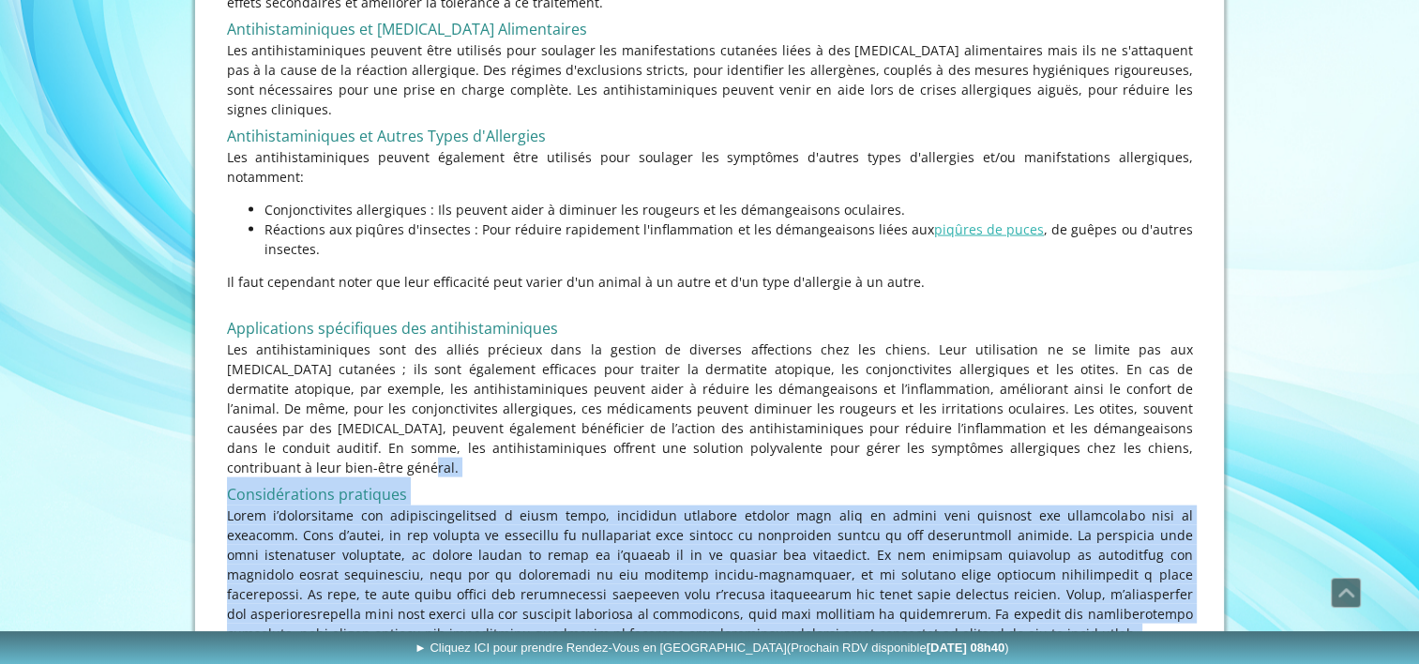
drag, startPoint x: 995, startPoint y: 456, endPoint x: 981, endPoint y: 284, distance: 172.2
click at [981, 340] on p "Les antihistaminiques sont des alliés précieux dans la gestion de diverses affe…" at bounding box center [710, 409] width 966 height 138
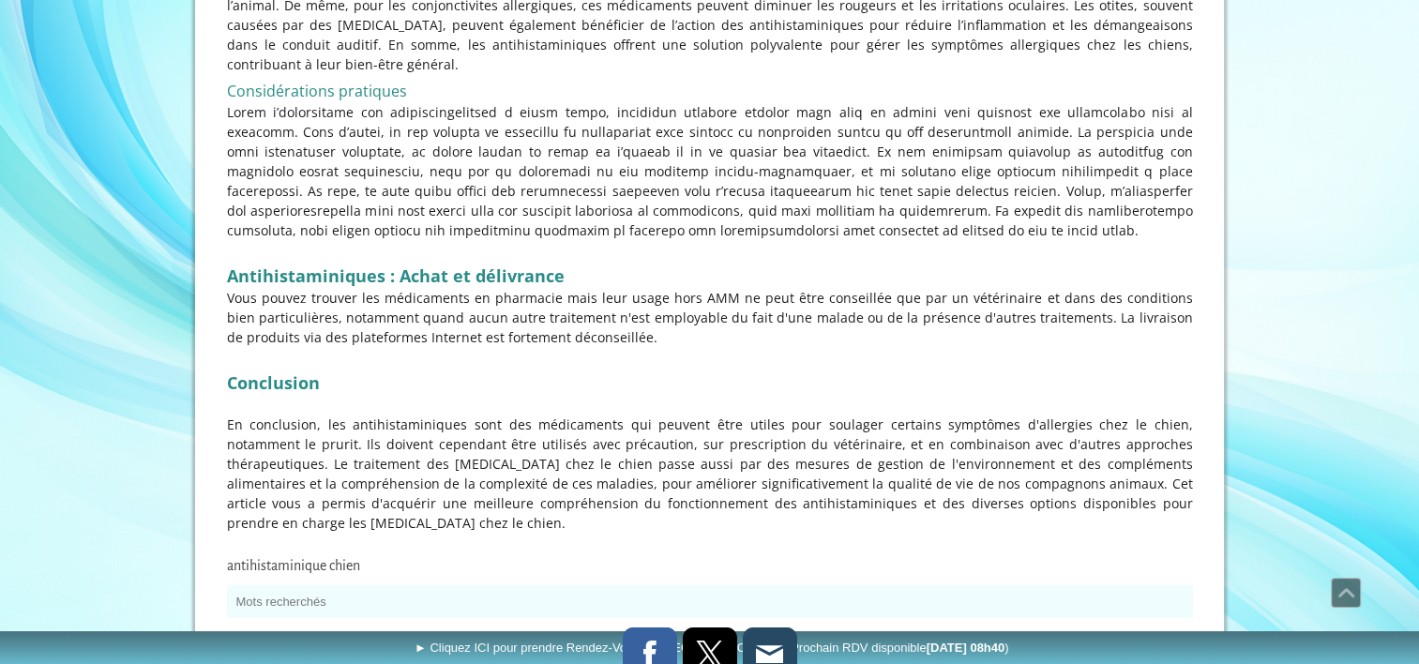
scroll to position [4260, 0]
